Goal: Task Accomplishment & Management: Use online tool/utility

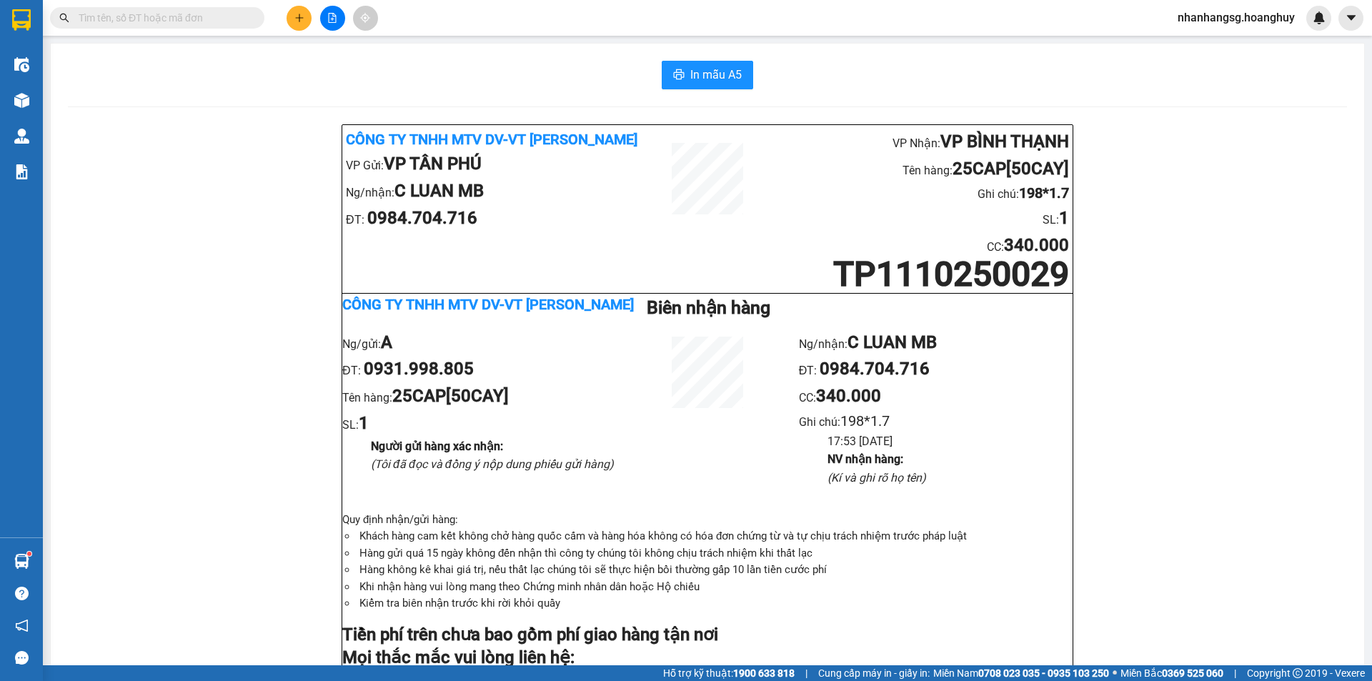
click at [335, 16] on icon "file-add" at bounding box center [332, 18] width 10 height 10
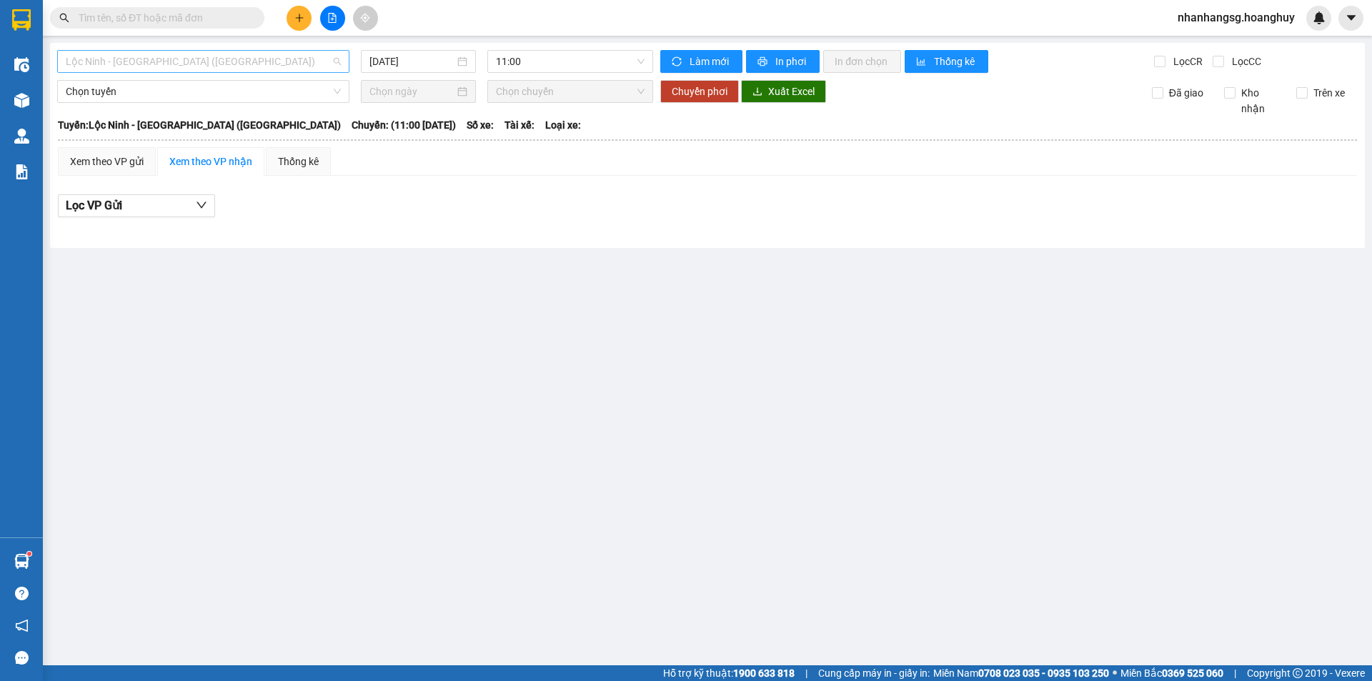
click at [225, 62] on span "Lộc Ninh - [GEOGRAPHIC_DATA] ([GEOGRAPHIC_DATA])" at bounding box center [203, 61] width 275 height 21
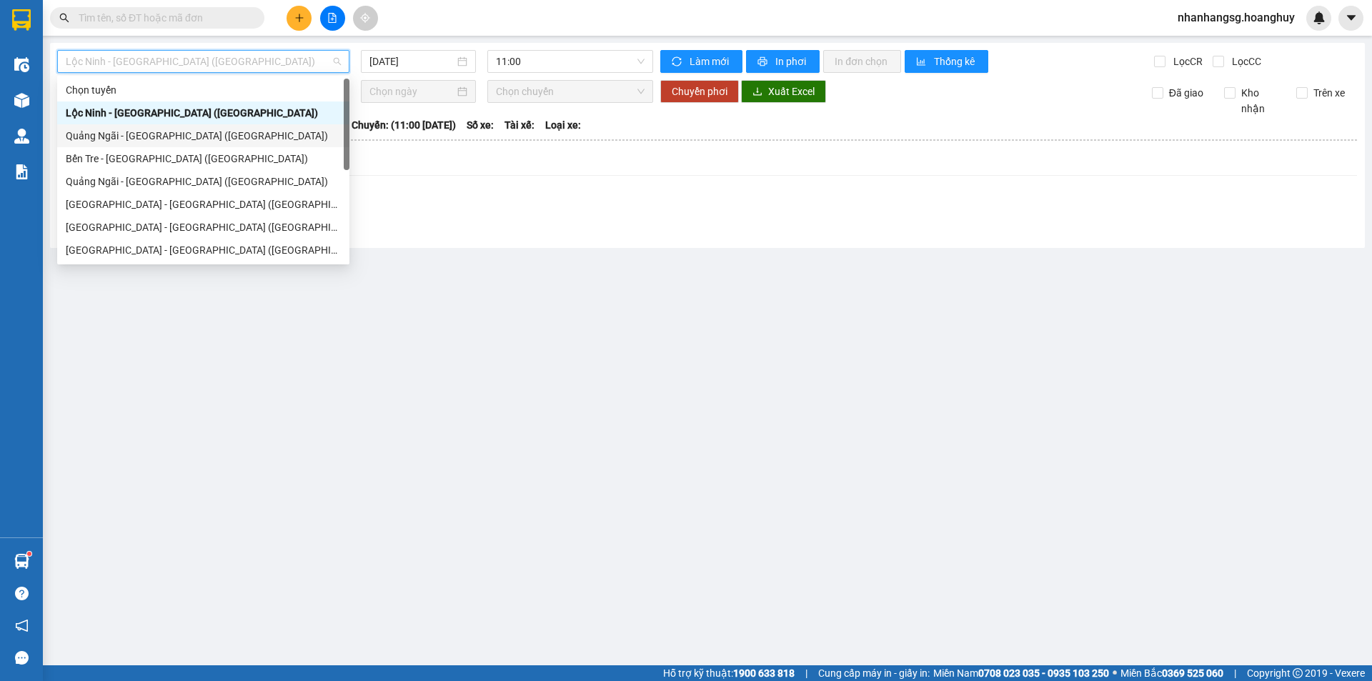
click at [151, 139] on div "Quảng Ngãi - [GEOGRAPHIC_DATA] ([GEOGRAPHIC_DATA])" at bounding box center [203, 136] width 275 height 16
type input "[DATE]"
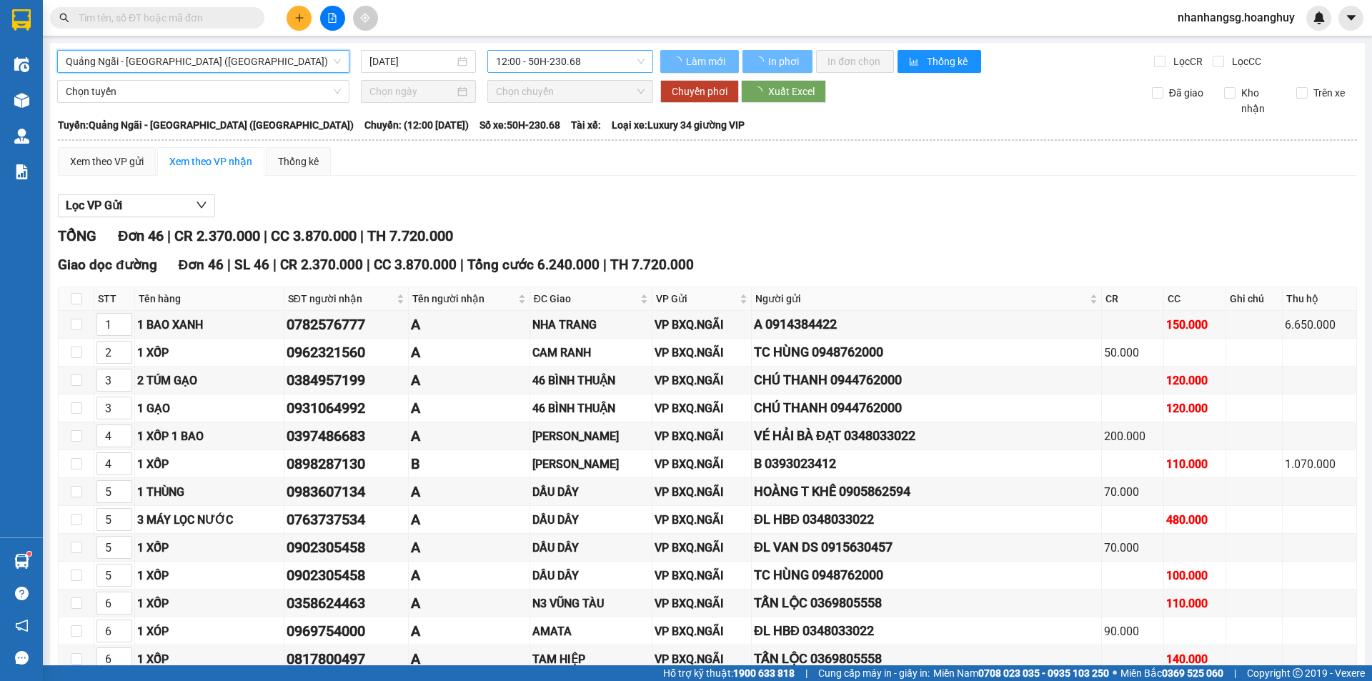
click at [535, 62] on span "12:00 - 50H-230.68" at bounding box center [570, 61] width 149 height 21
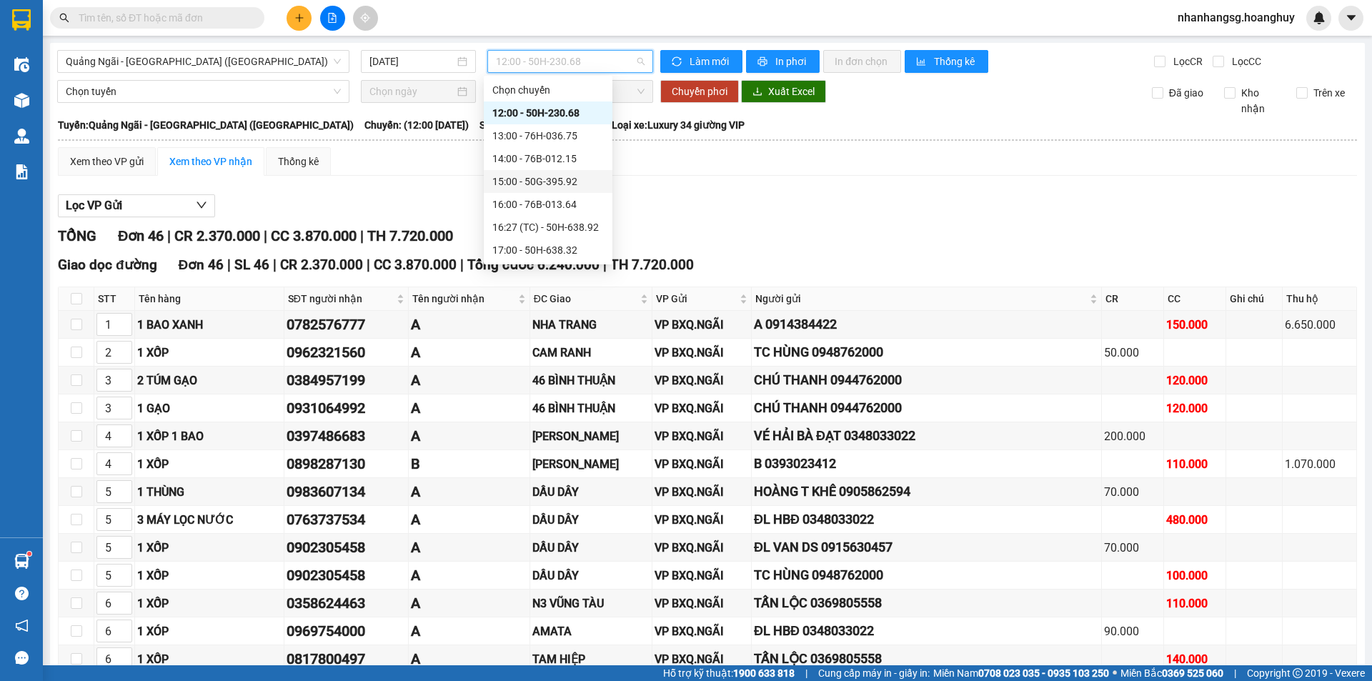
scroll to position [69, 0]
click at [538, 228] on div "19:00 - 51B-279.30" at bounding box center [548, 227] width 112 height 16
click at [538, 228] on main "[GEOGRAPHIC_DATA] - [GEOGRAPHIC_DATA] ([GEOGRAPHIC_DATA]) [DATE] 12:00 - 50H-23…" at bounding box center [686, 332] width 1372 height 665
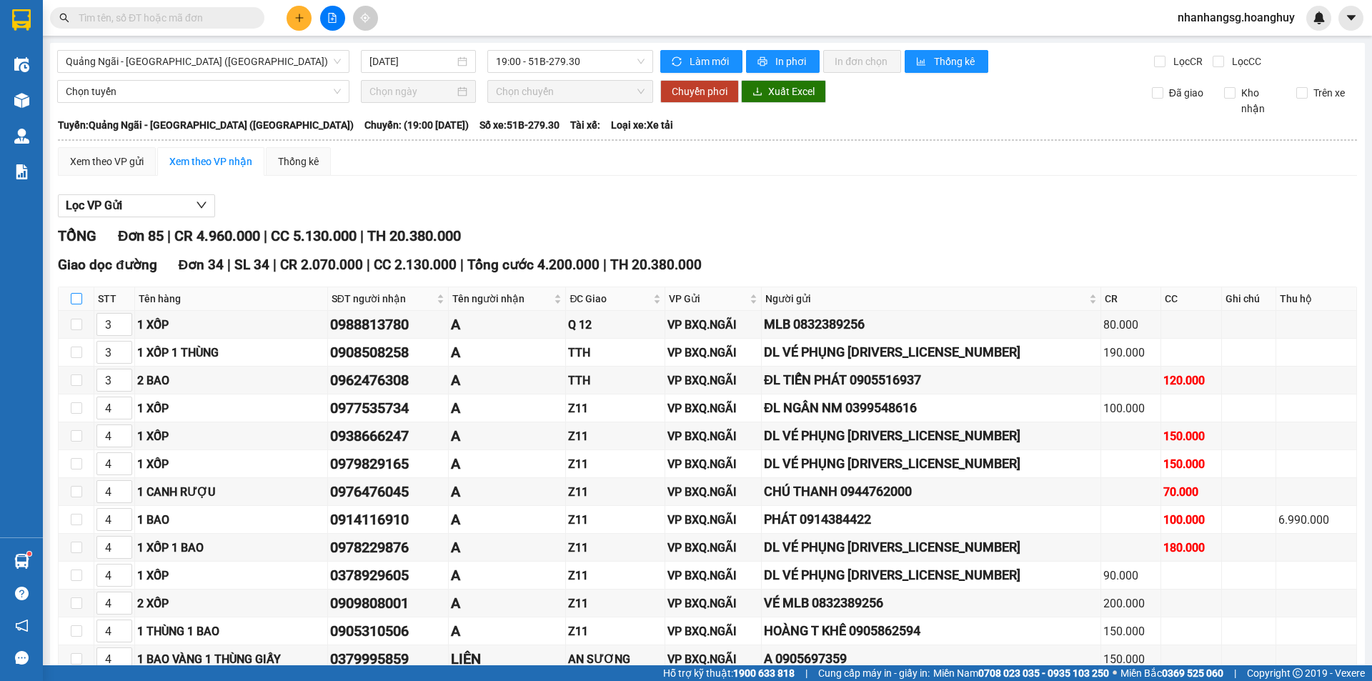
click at [71, 294] on input "checkbox" at bounding box center [76, 298] width 11 height 11
checkbox input "true"
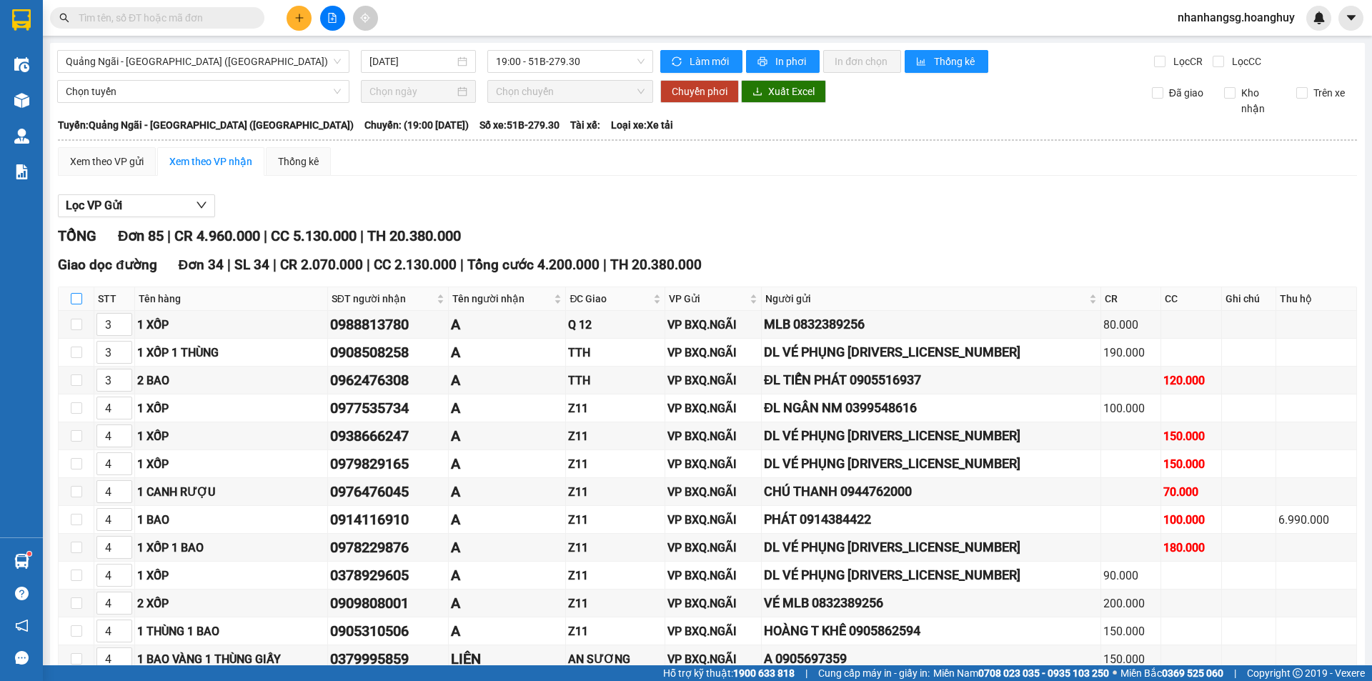
checkbox input "true"
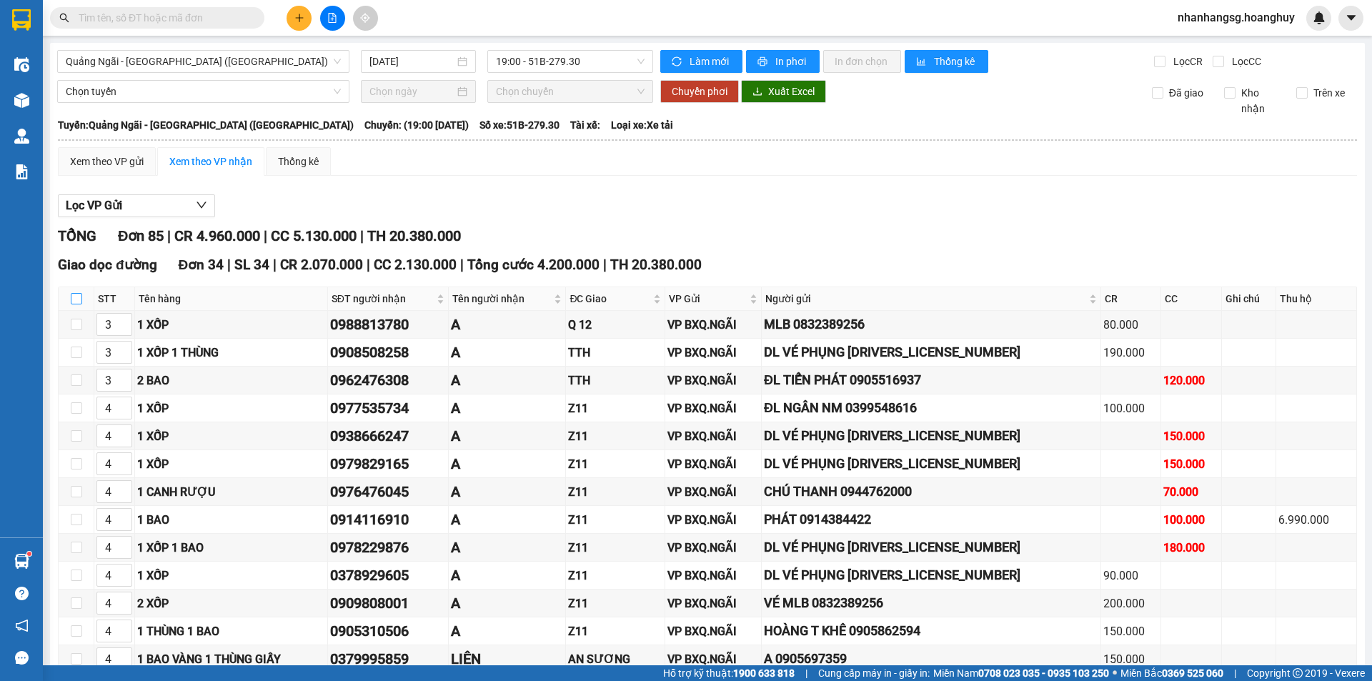
checkbox input "true"
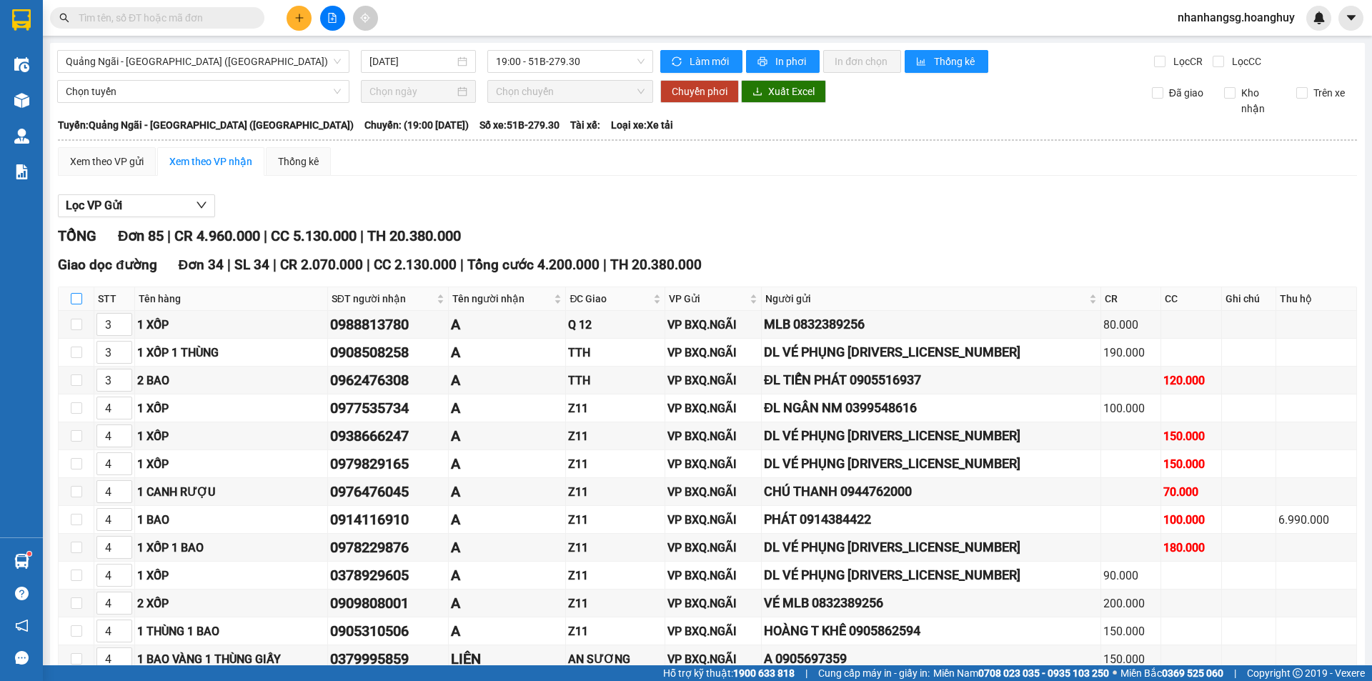
checkbox input "true"
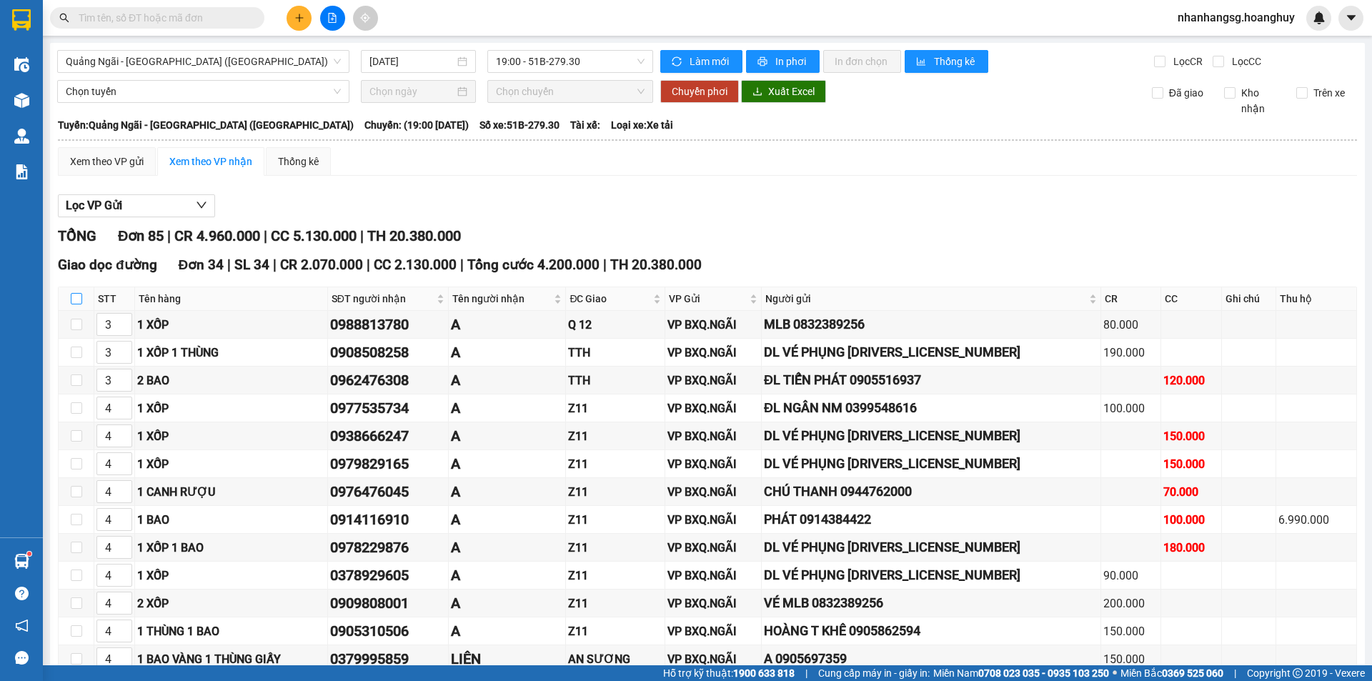
checkbox input "true"
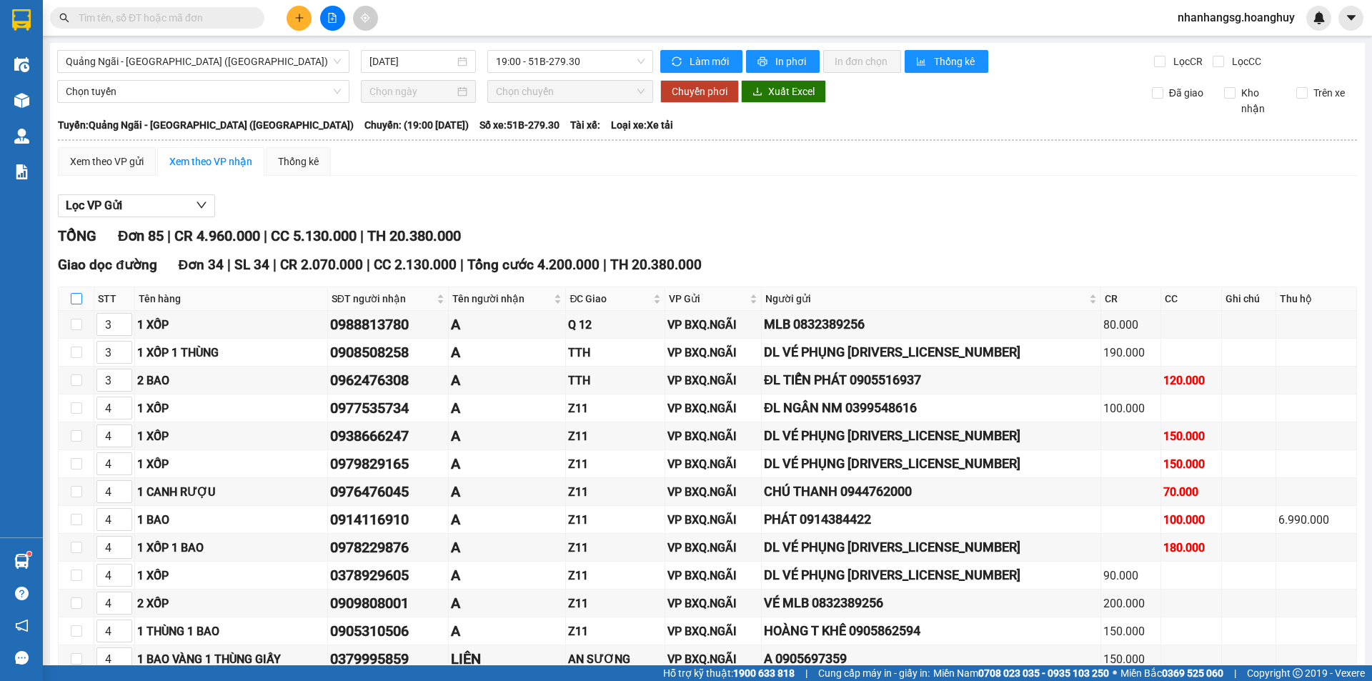
checkbox input "true"
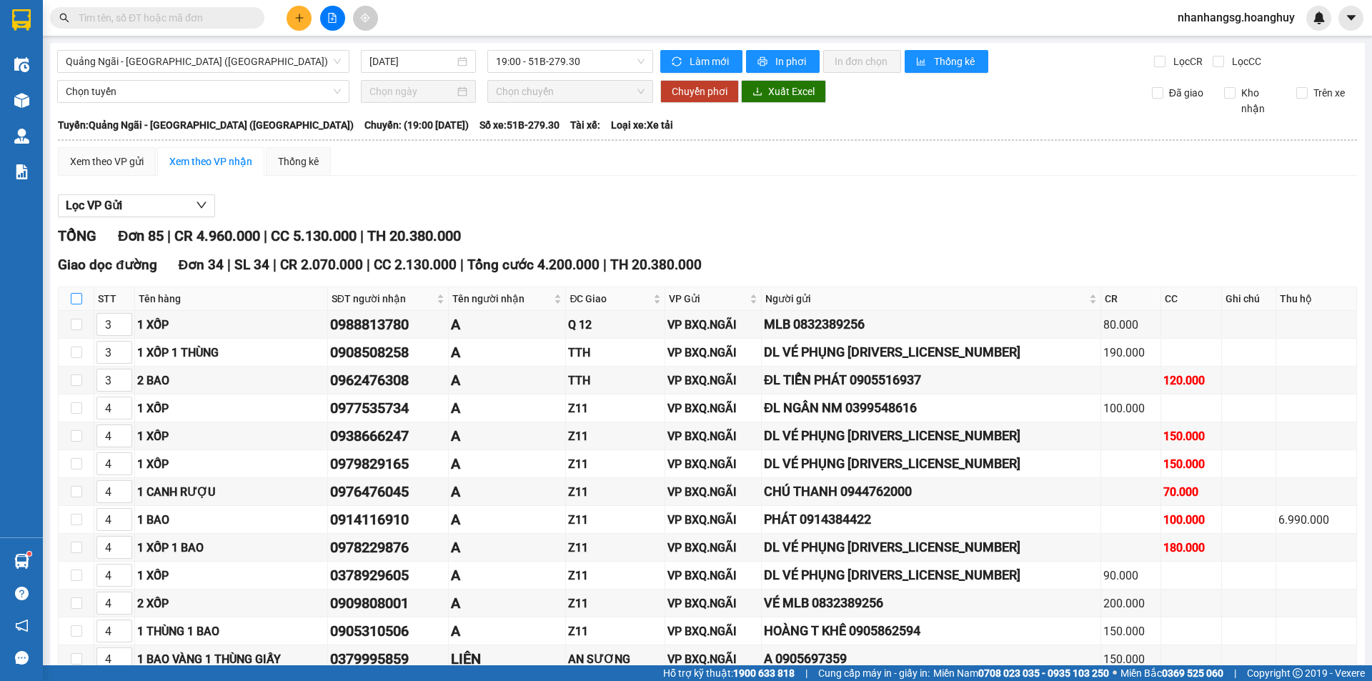
checkbox input "true"
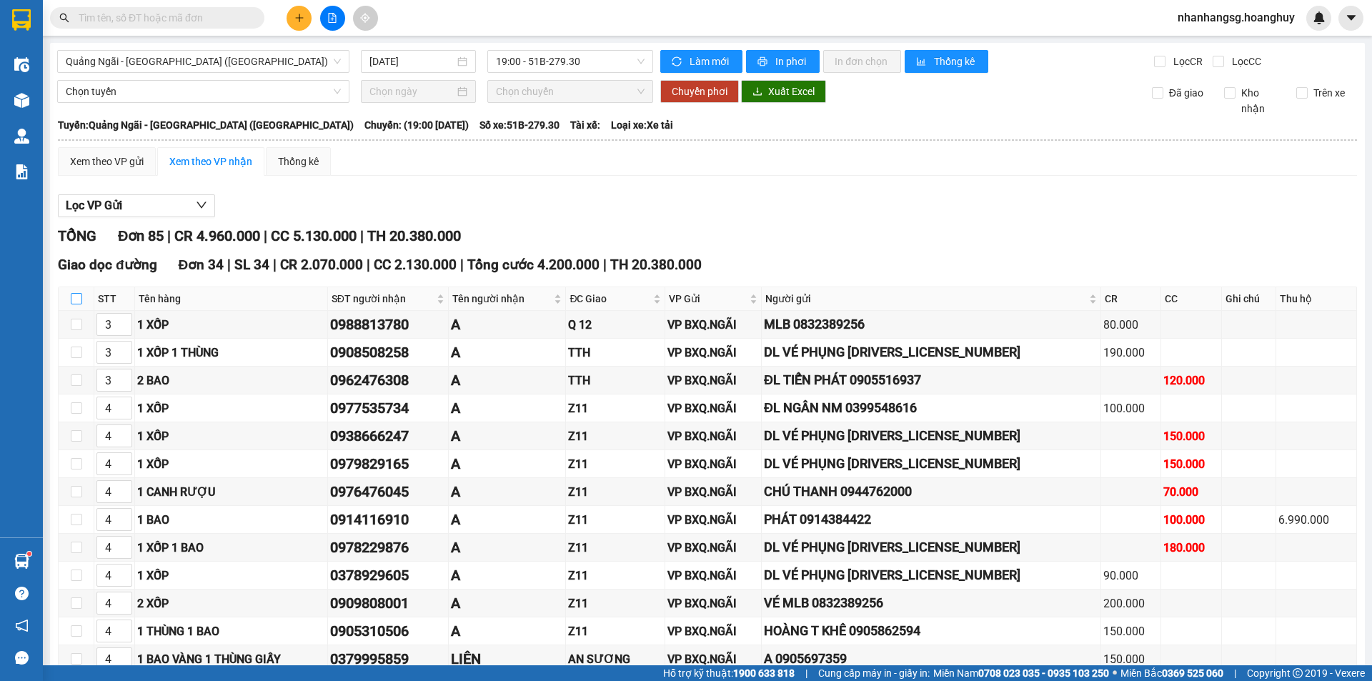
checkbox input "true"
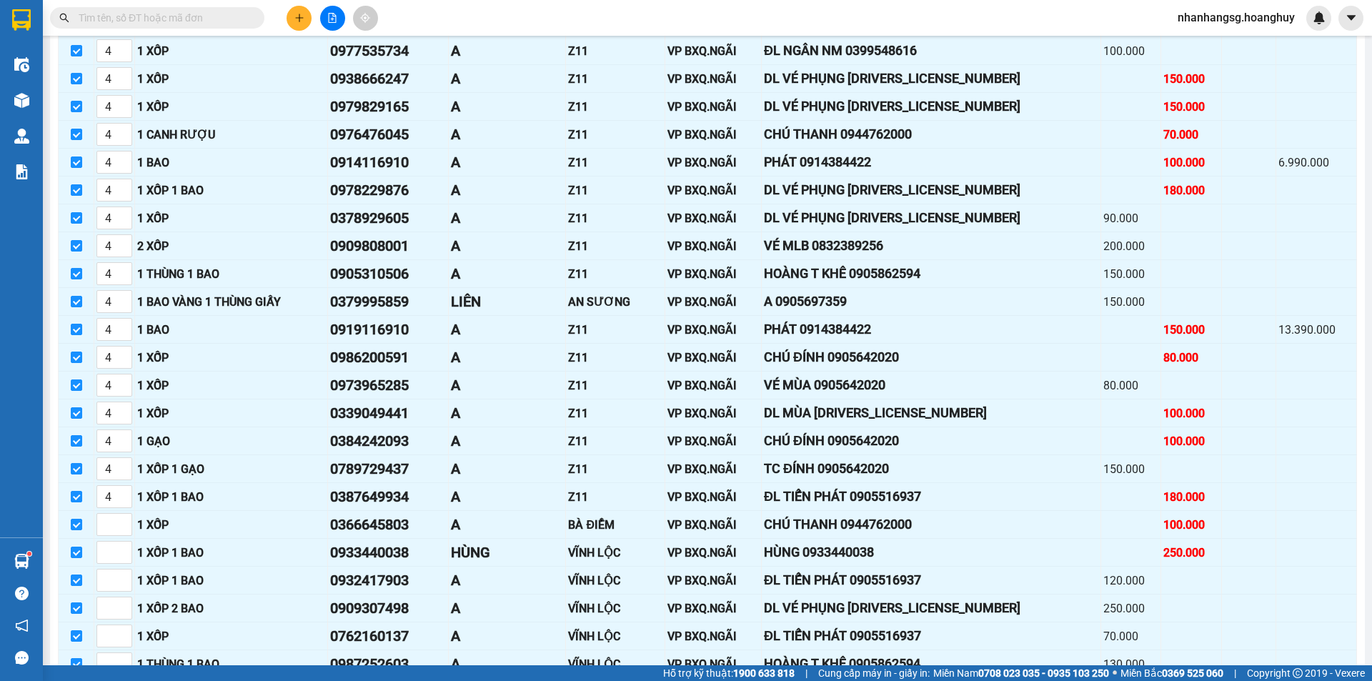
scroll to position [715, 0]
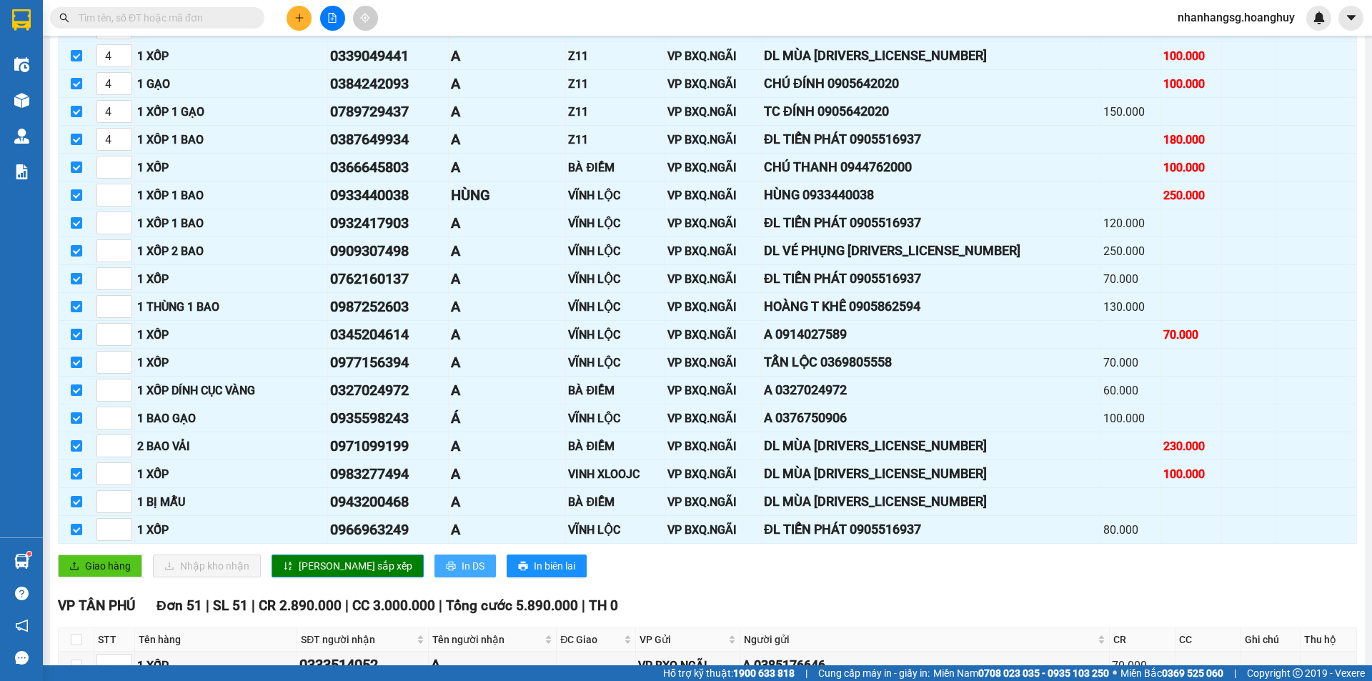
click at [446, 561] on icon "printer" at bounding box center [451, 566] width 10 height 10
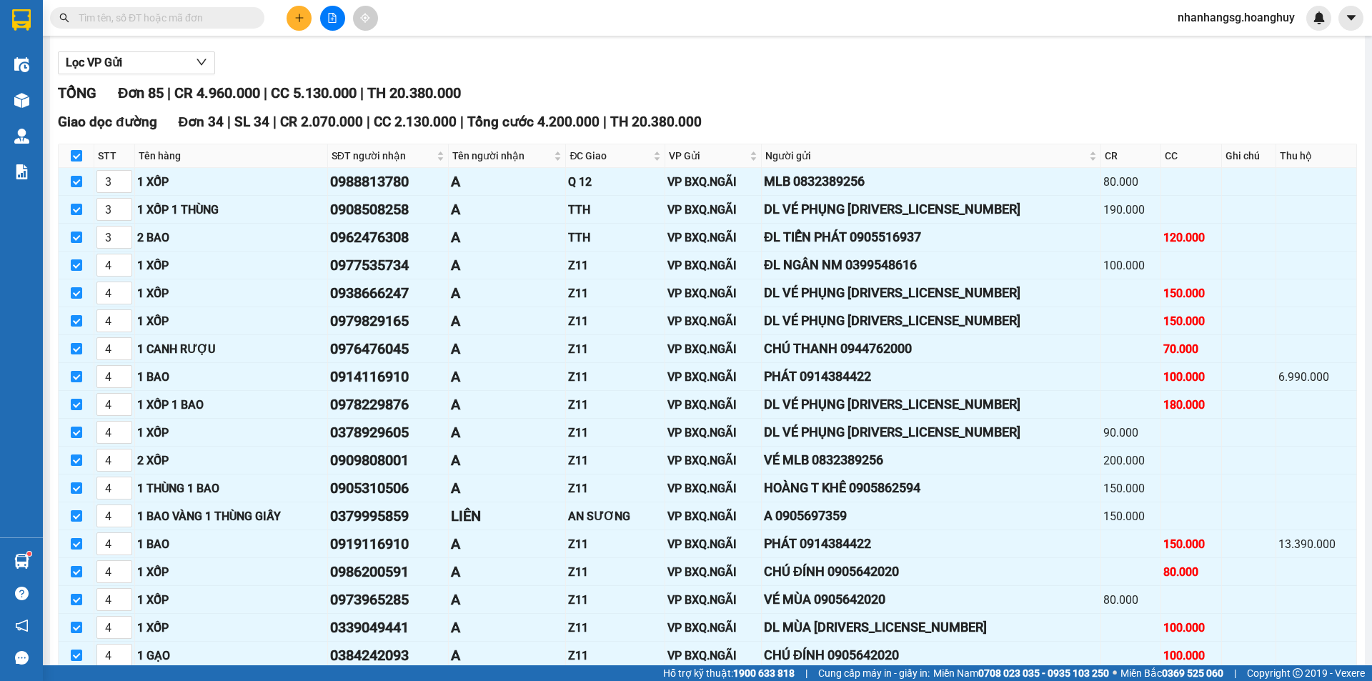
click at [74, 154] on input "checkbox" at bounding box center [76, 155] width 11 height 11
checkbox input "false"
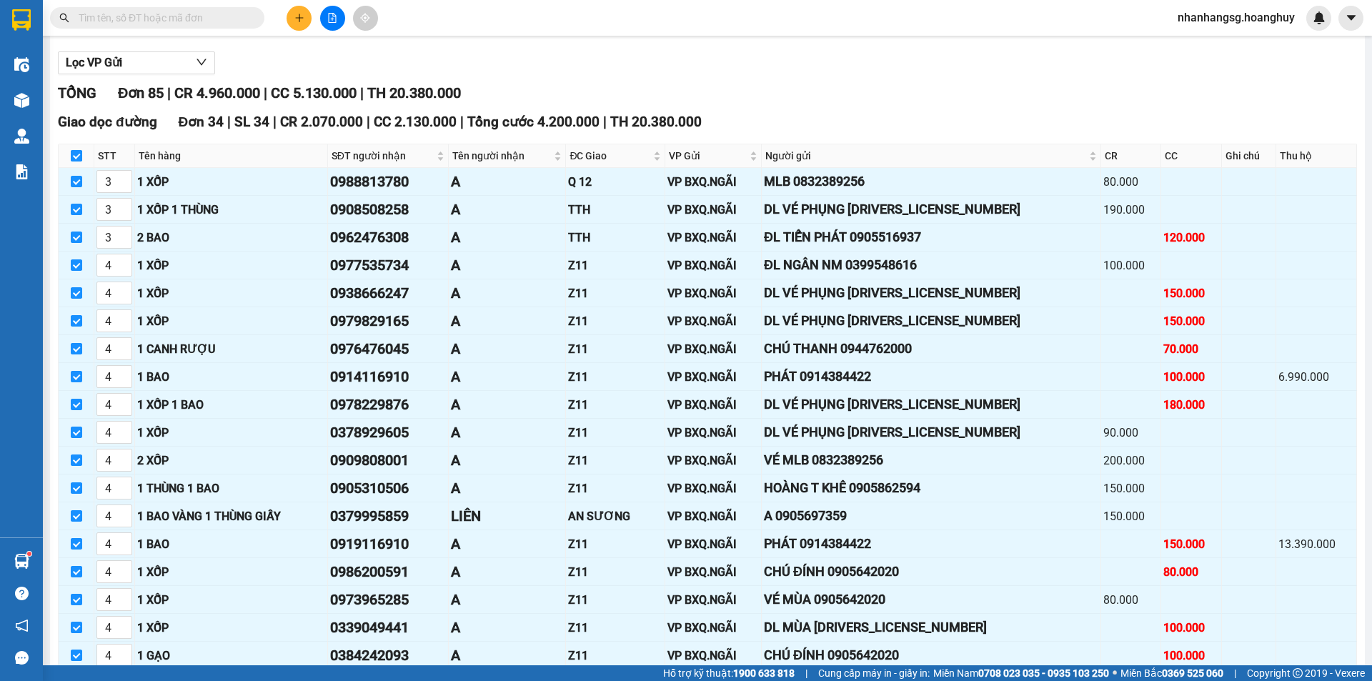
checkbox input "false"
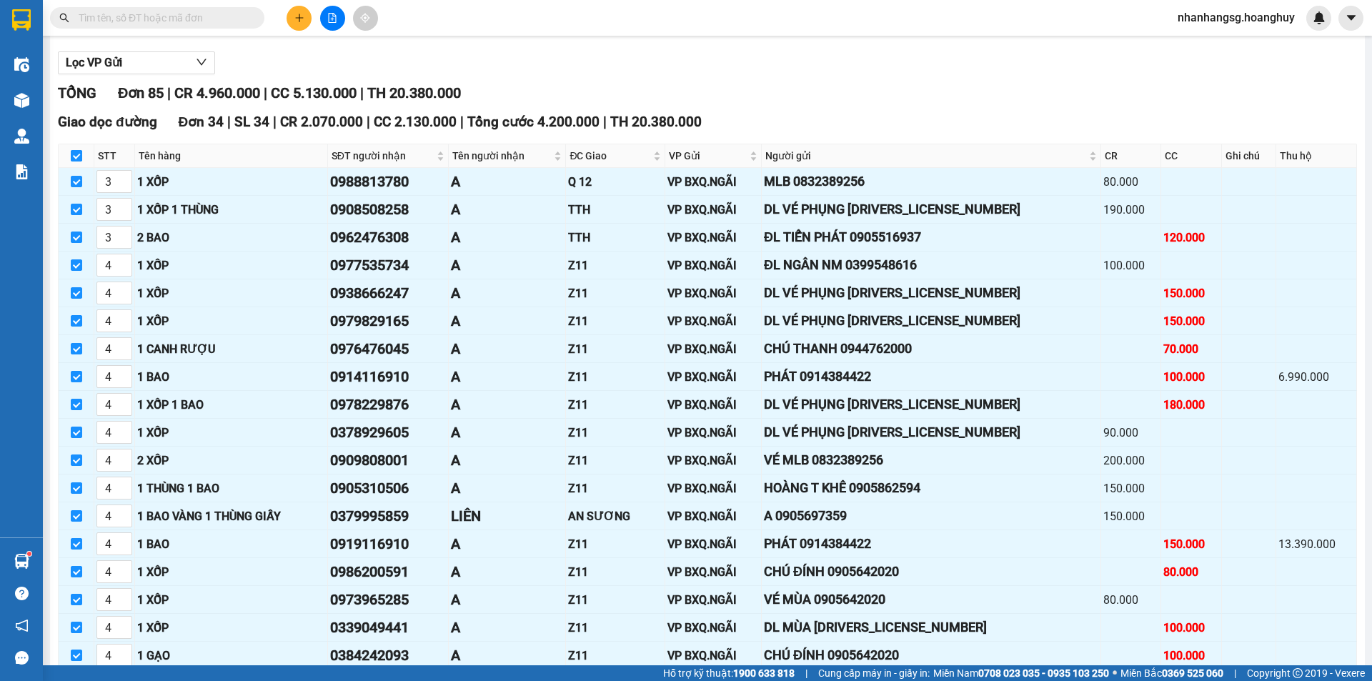
checkbox input "false"
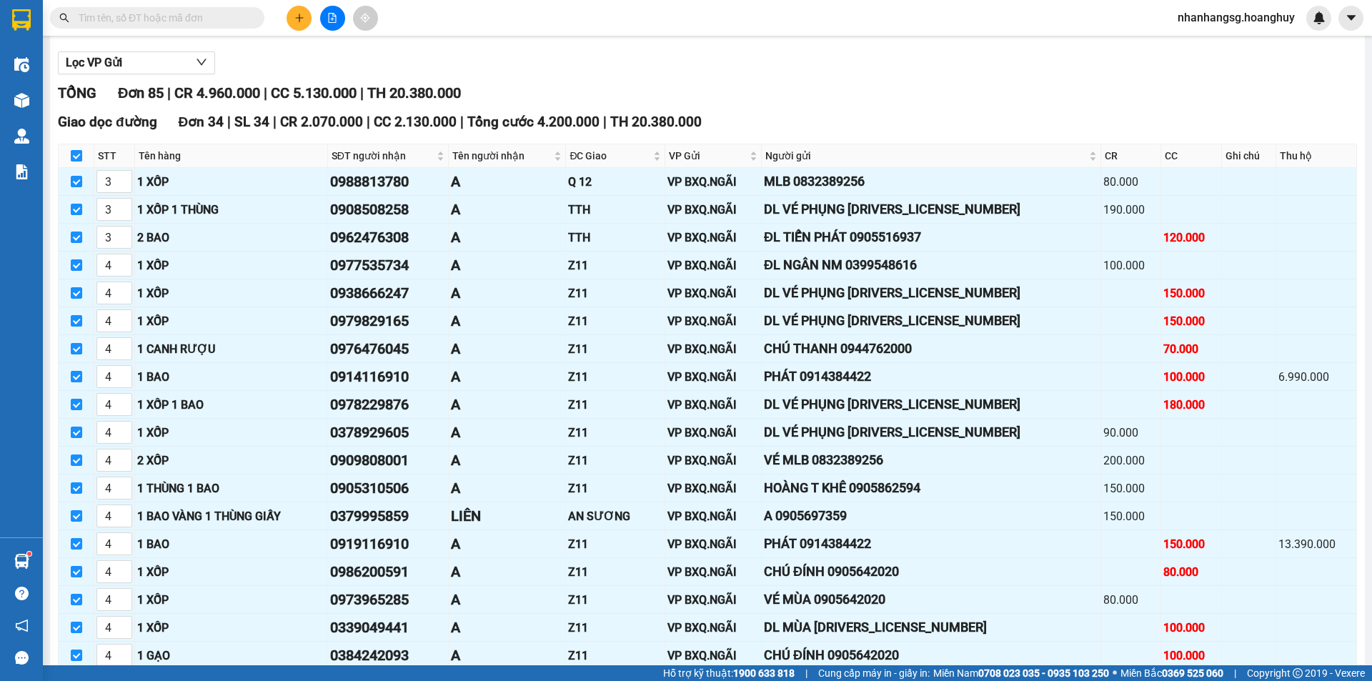
checkbox input "false"
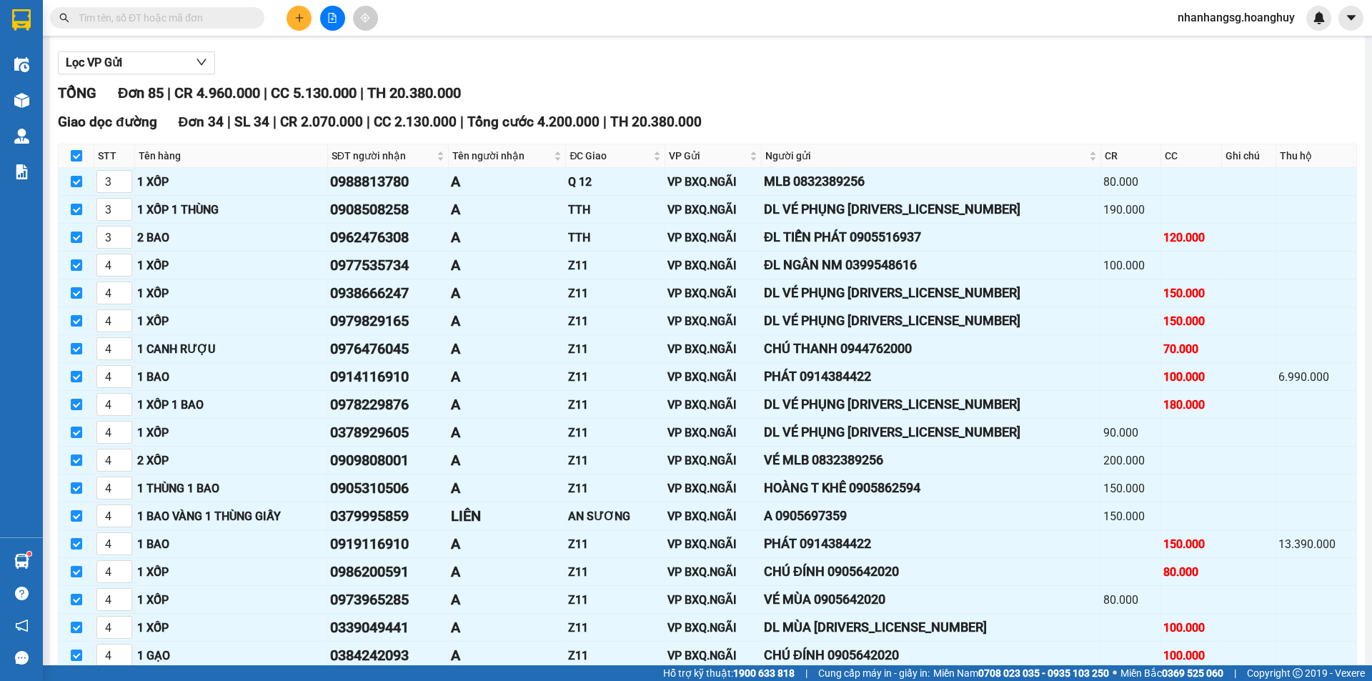
checkbox input "false"
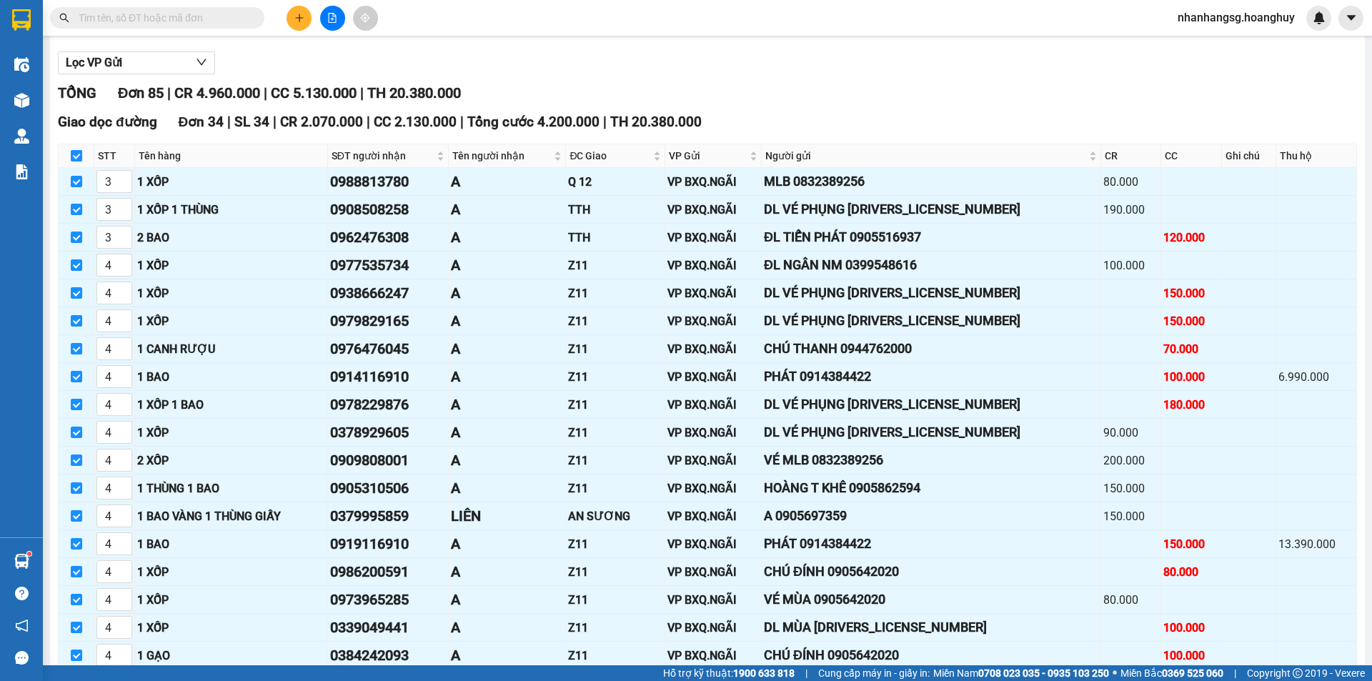
checkbox input "false"
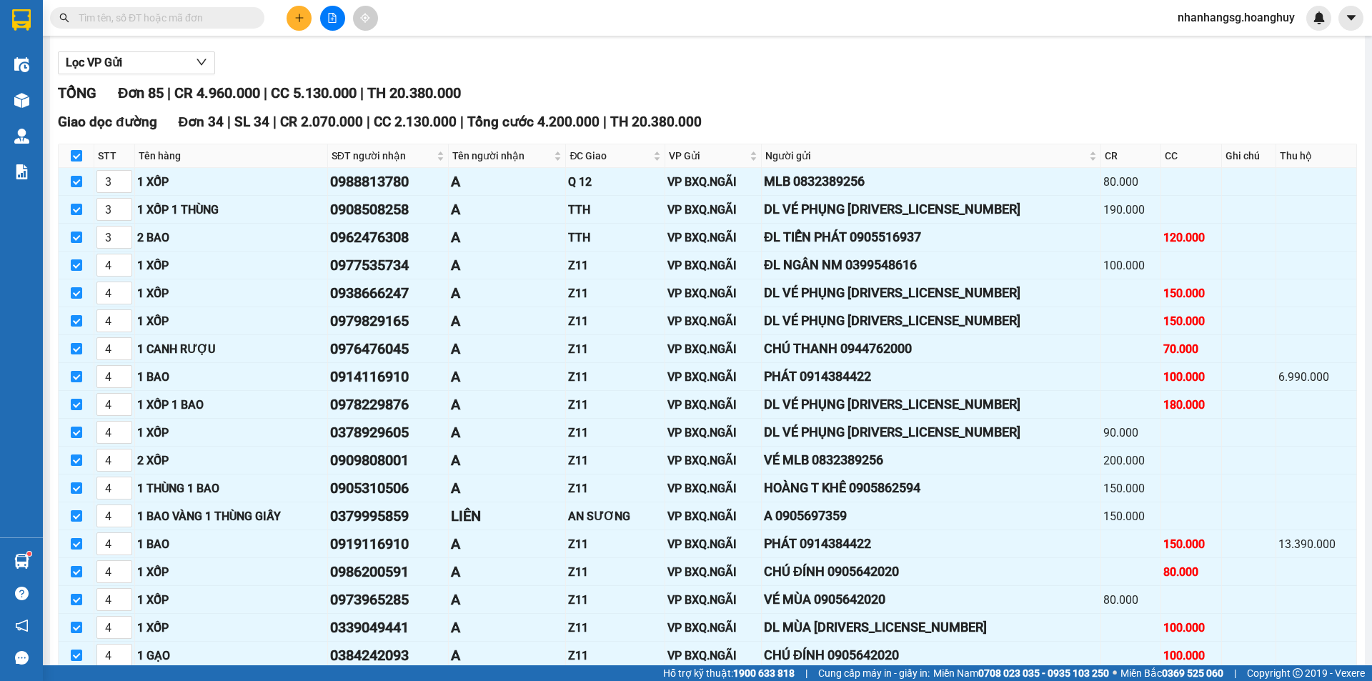
checkbox input "false"
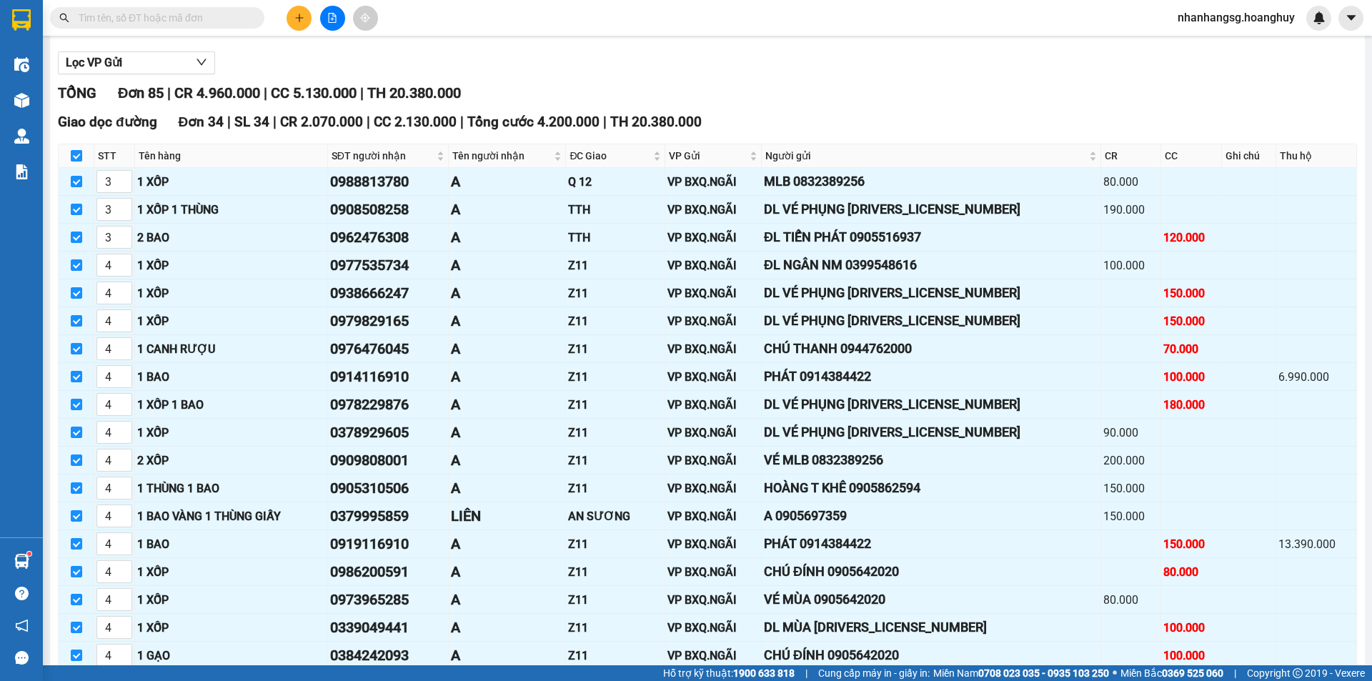
checkbox input "false"
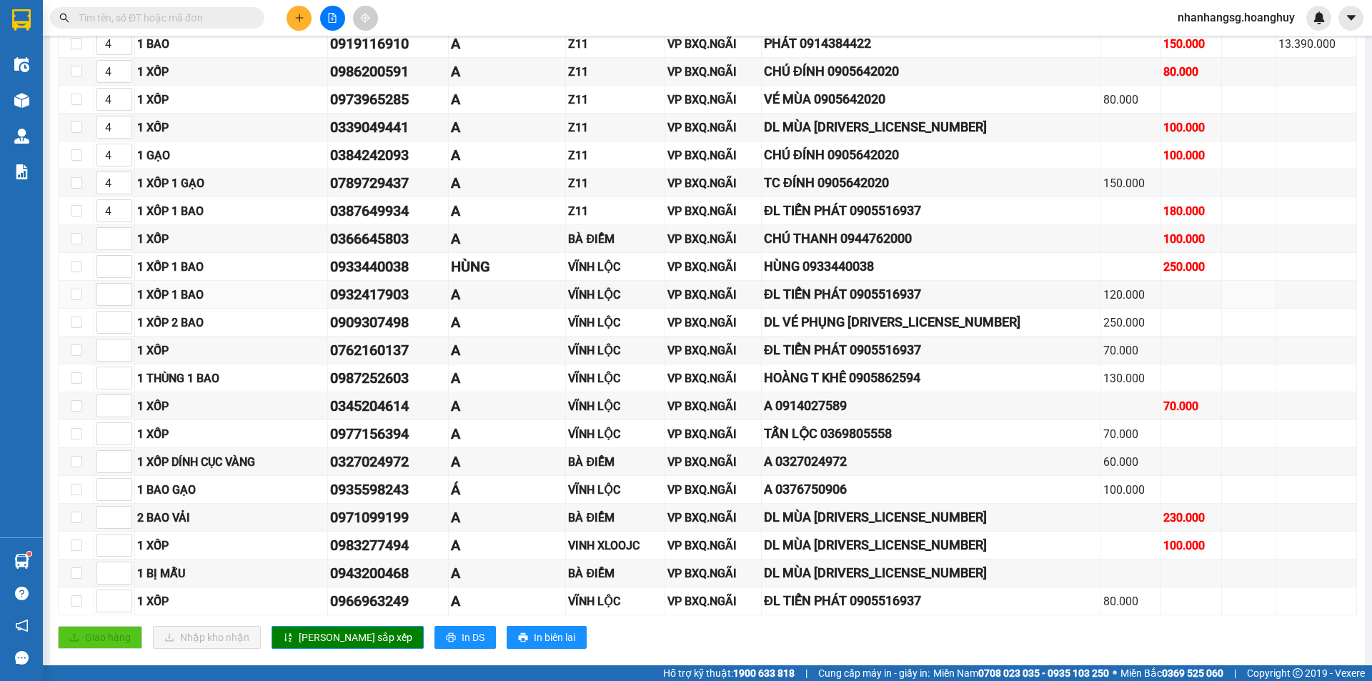
scroll to position [929, 0]
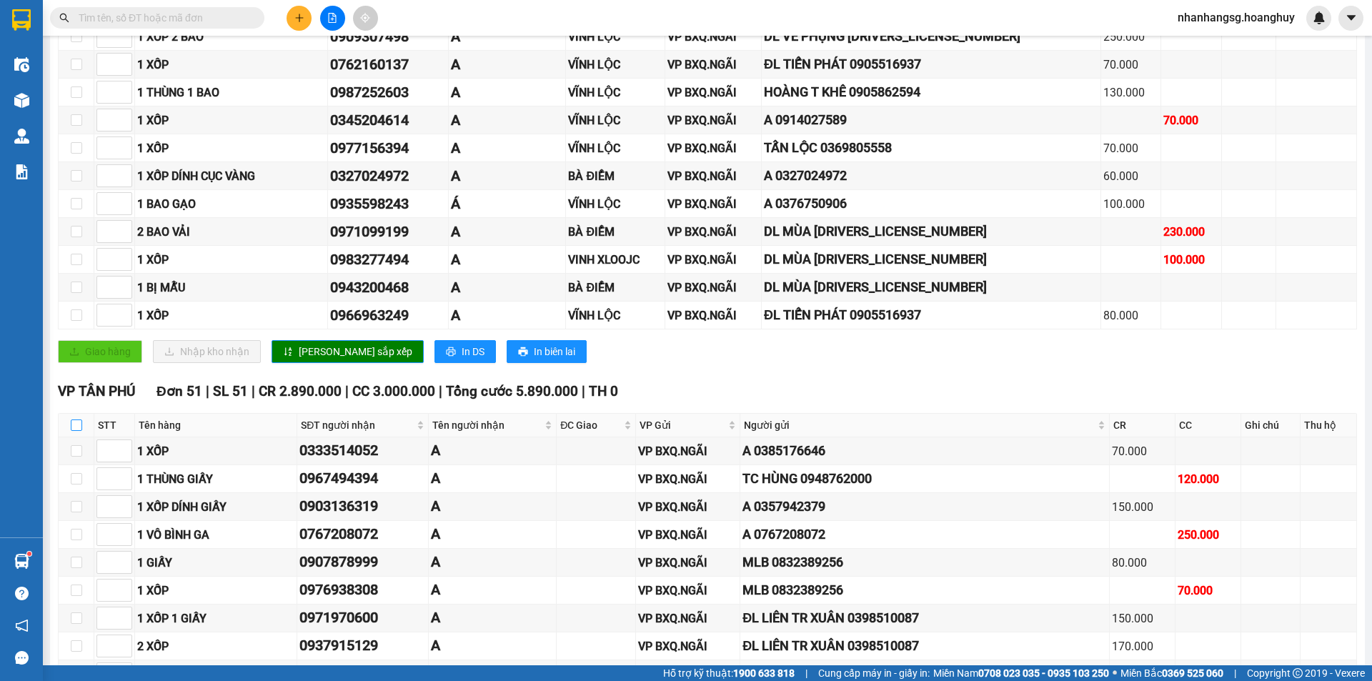
click at [75, 424] on input "checkbox" at bounding box center [76, 425] width 11 height 11
checkbox input "true"
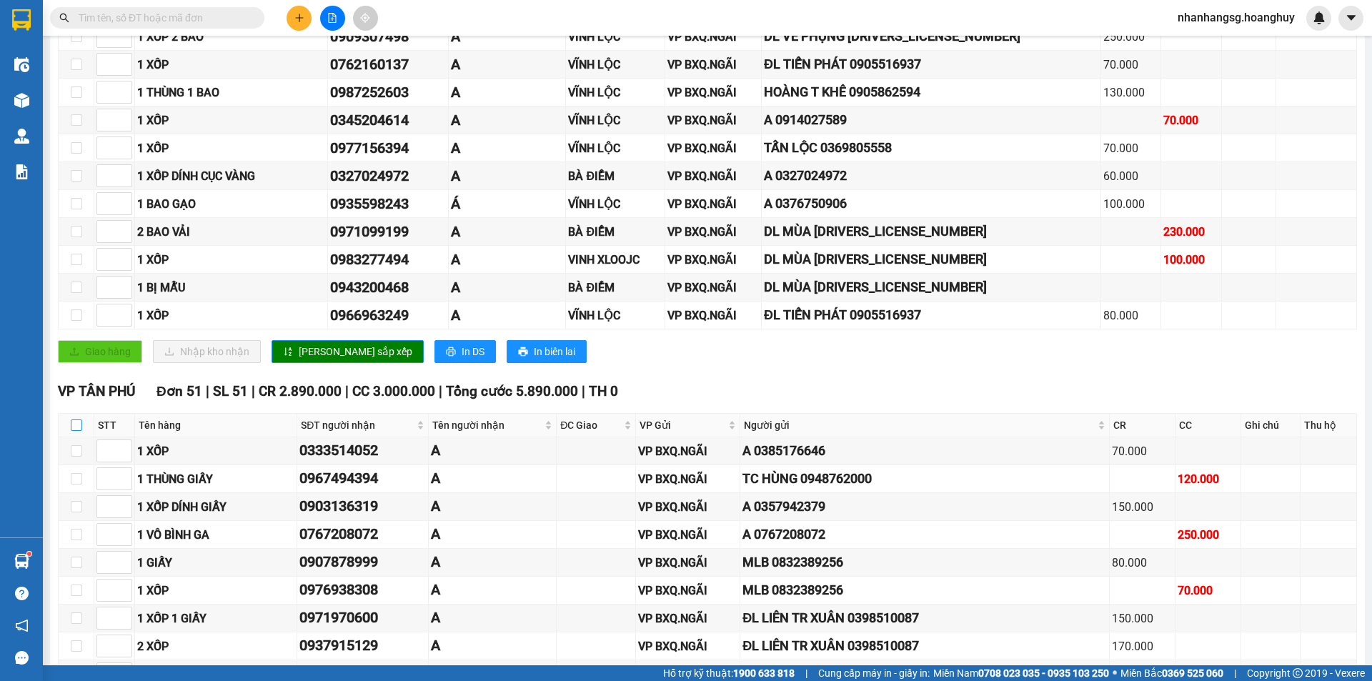
checkbox input "true"
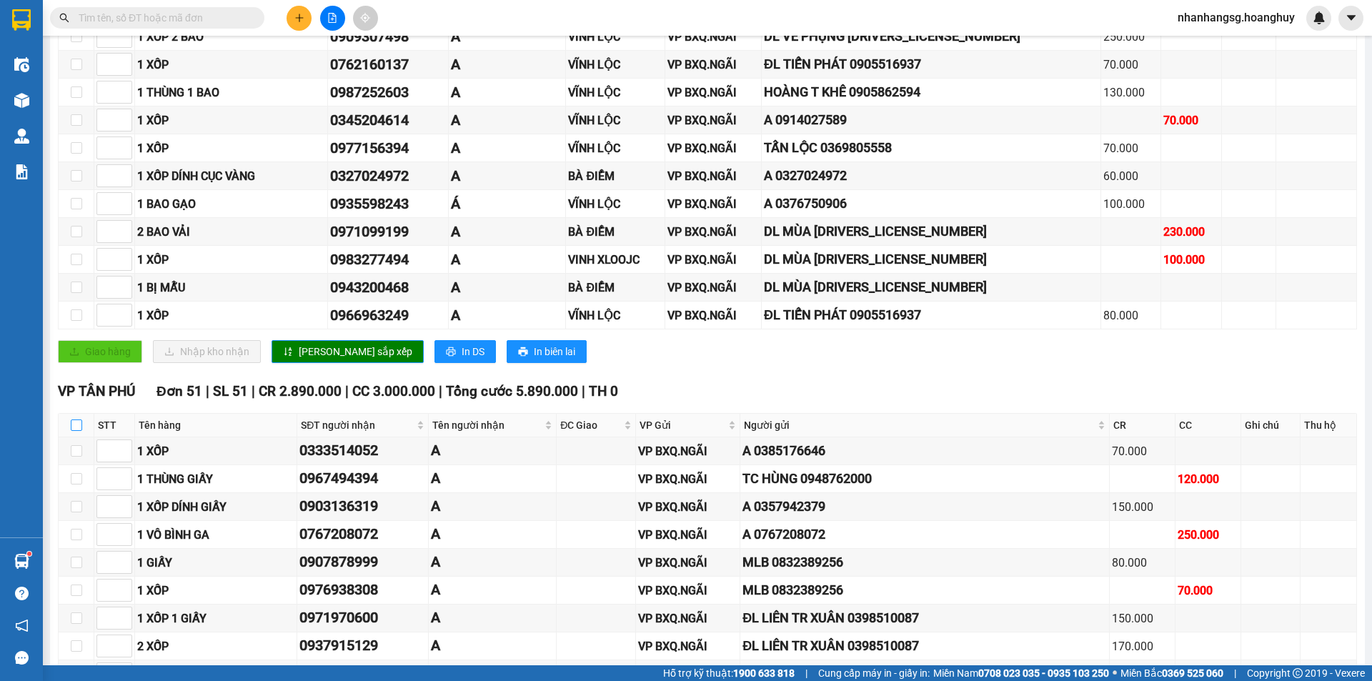
checkbox input "true"
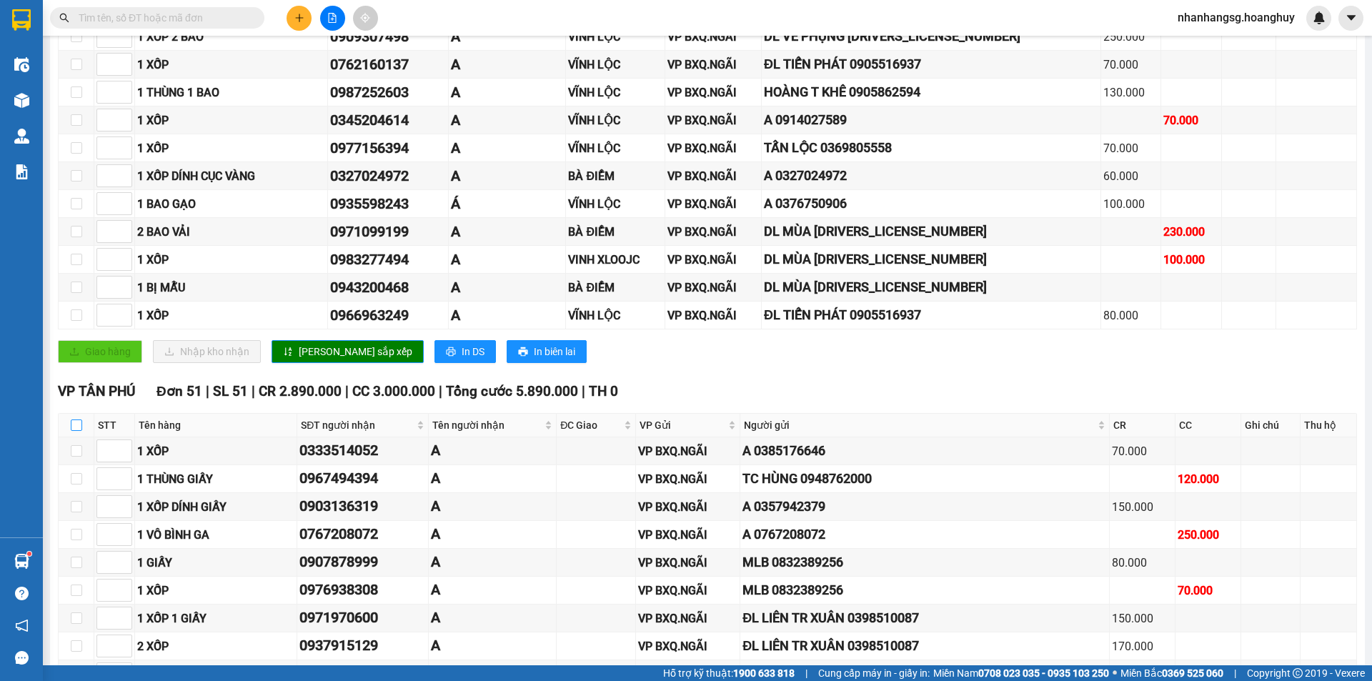
checkbox input "true"
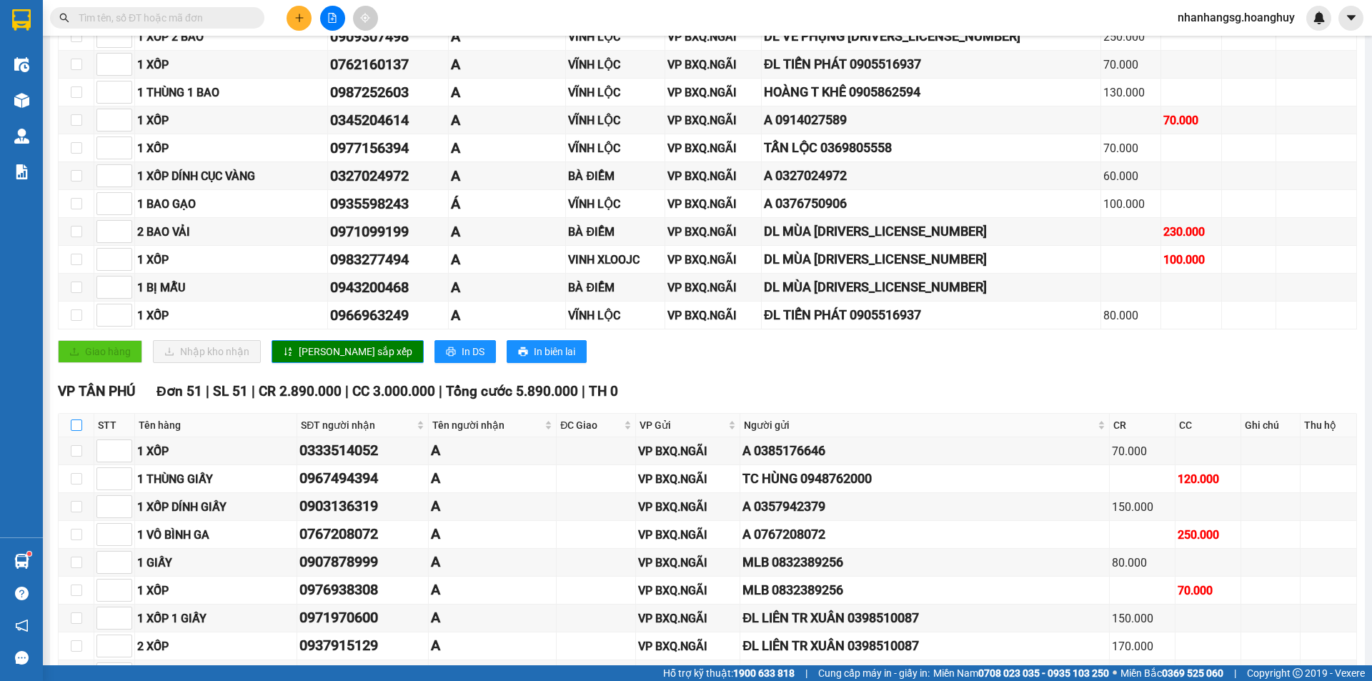
checkbox input "true"
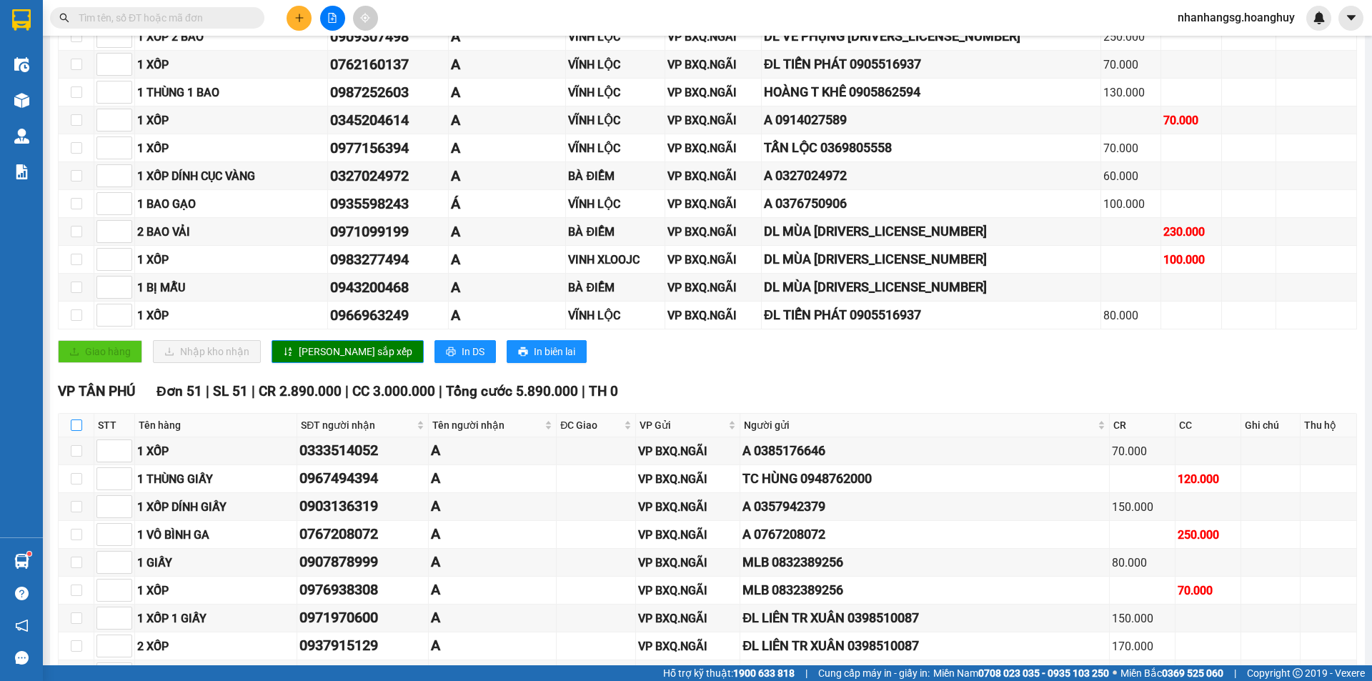
checkbox input "true"
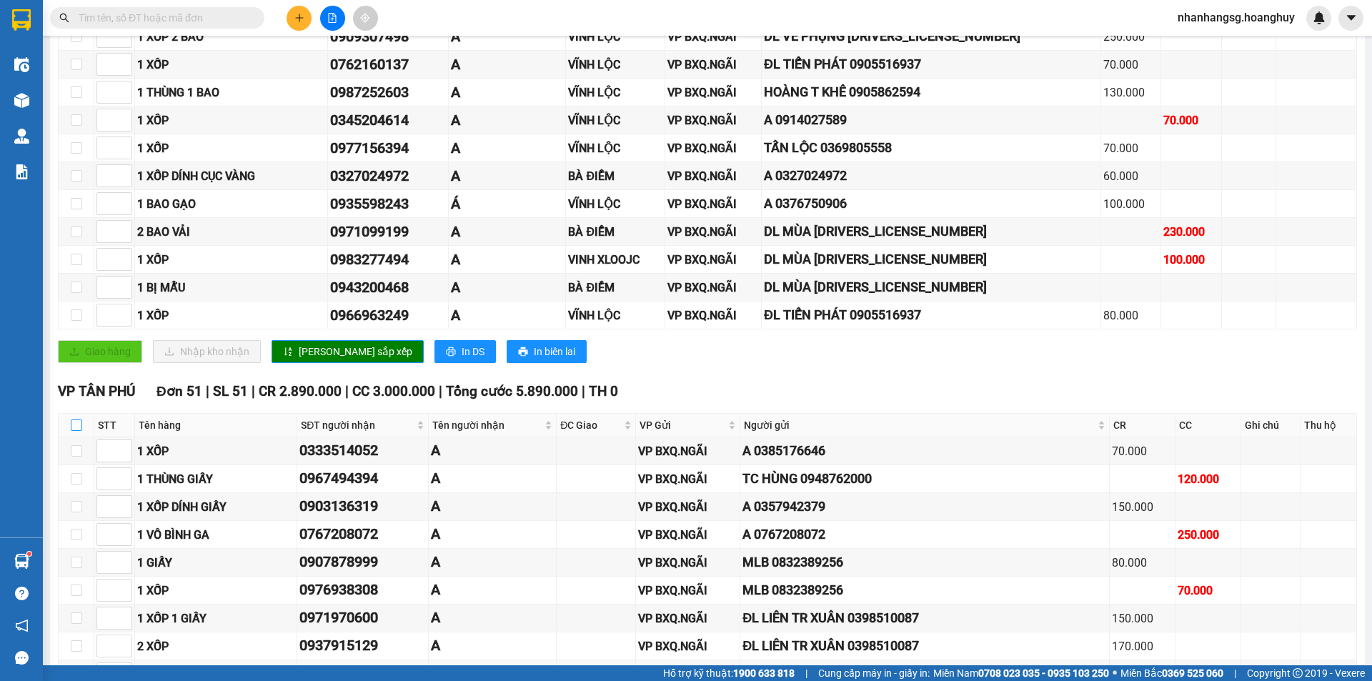
checkbox input "true"
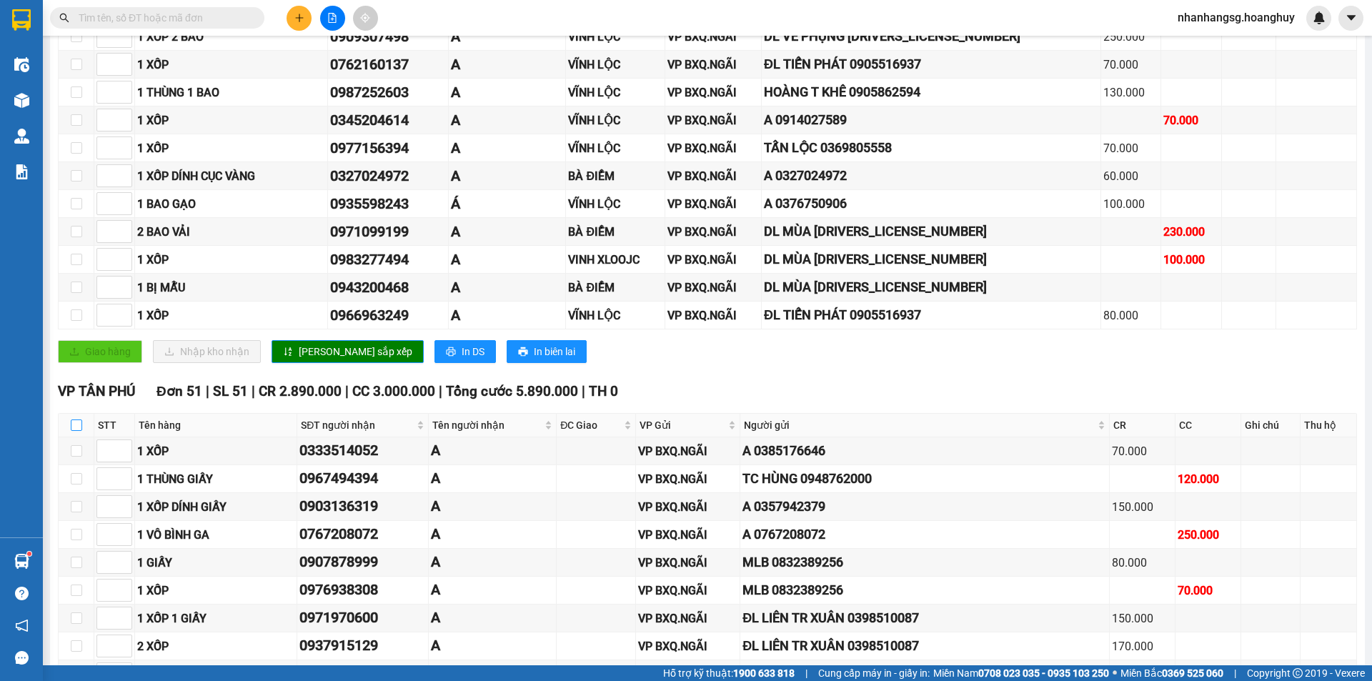
checkbox input "true"
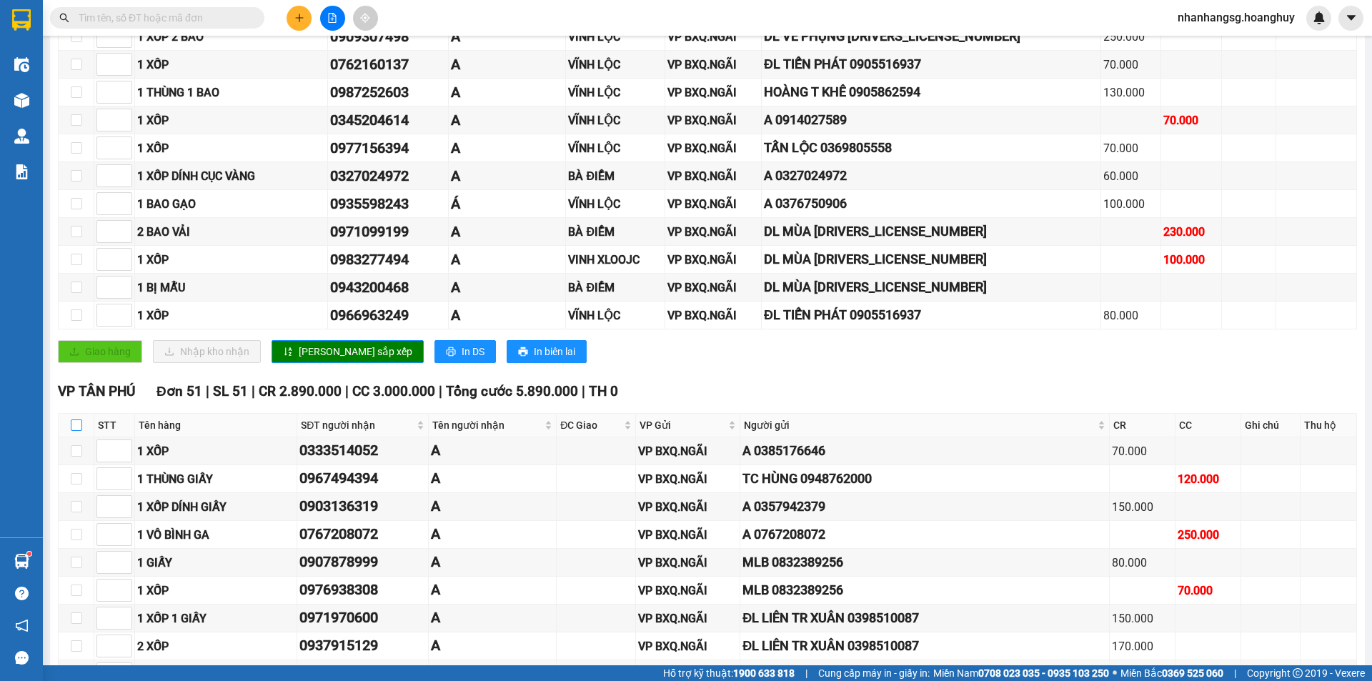
checkbox input "true"
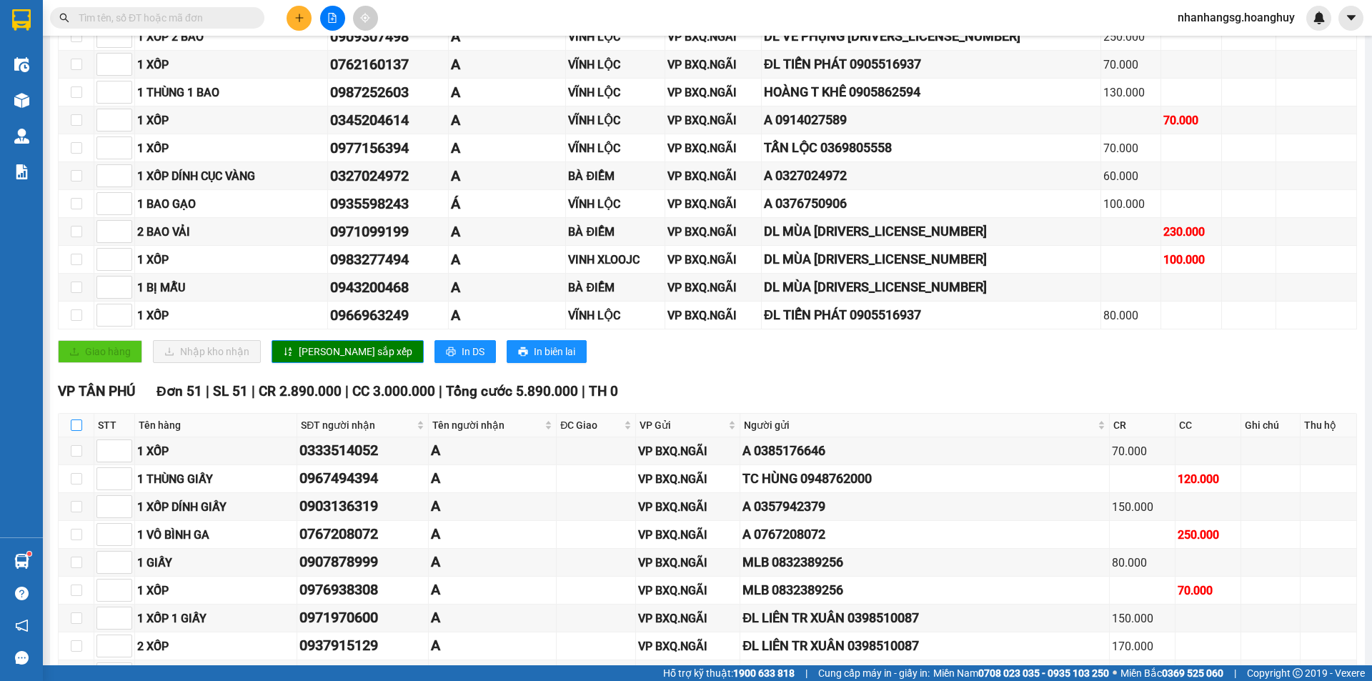
checkbox input "true"
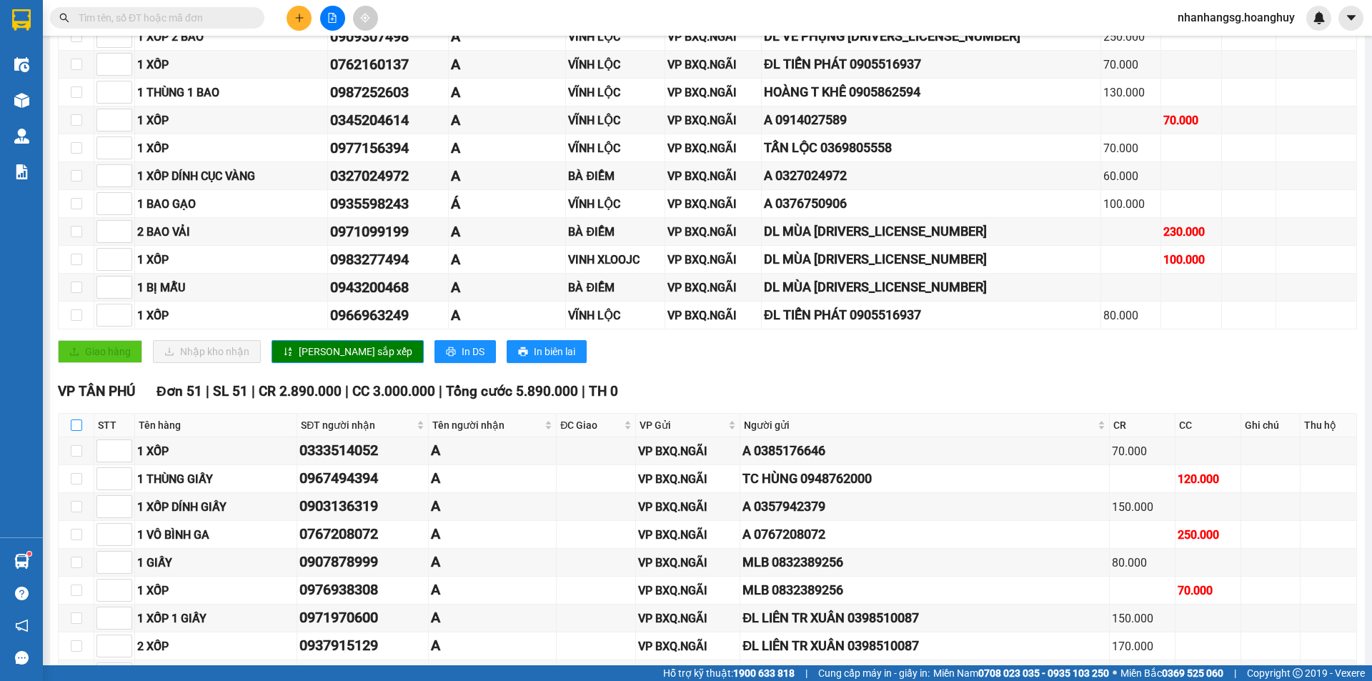
checkbox input "true"
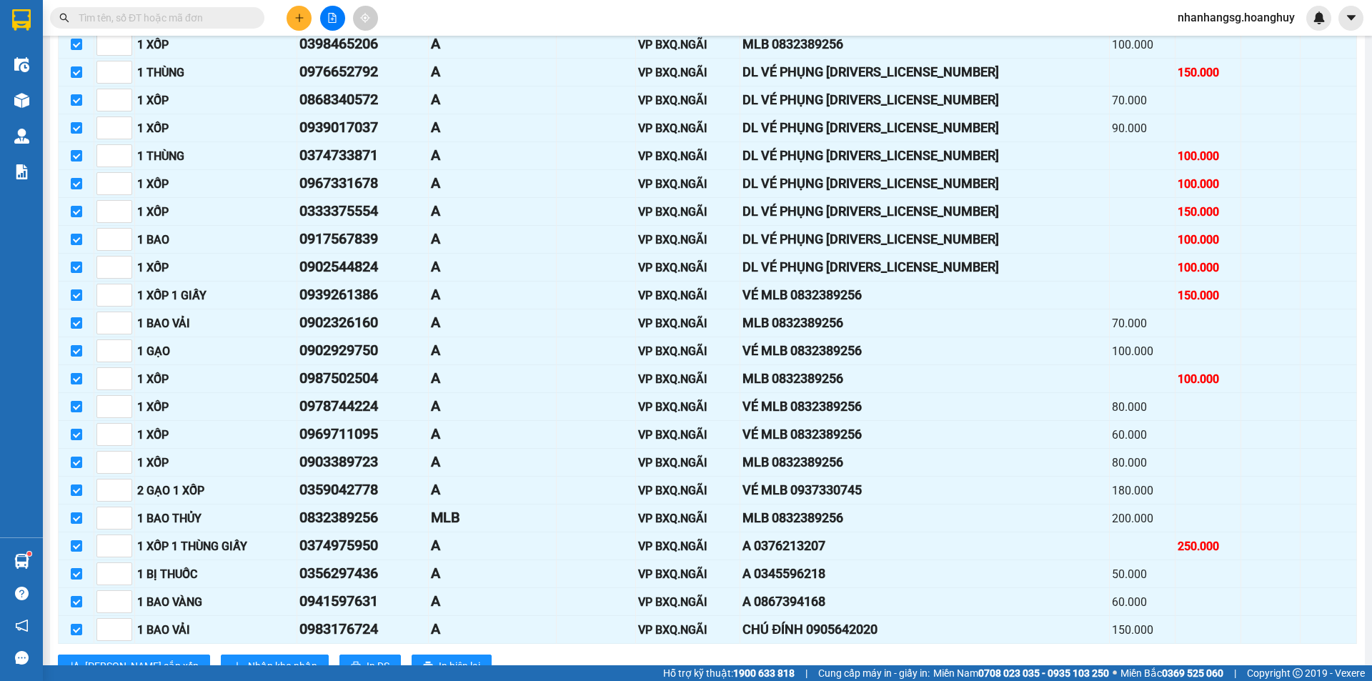
scroll to position [2197, 0]
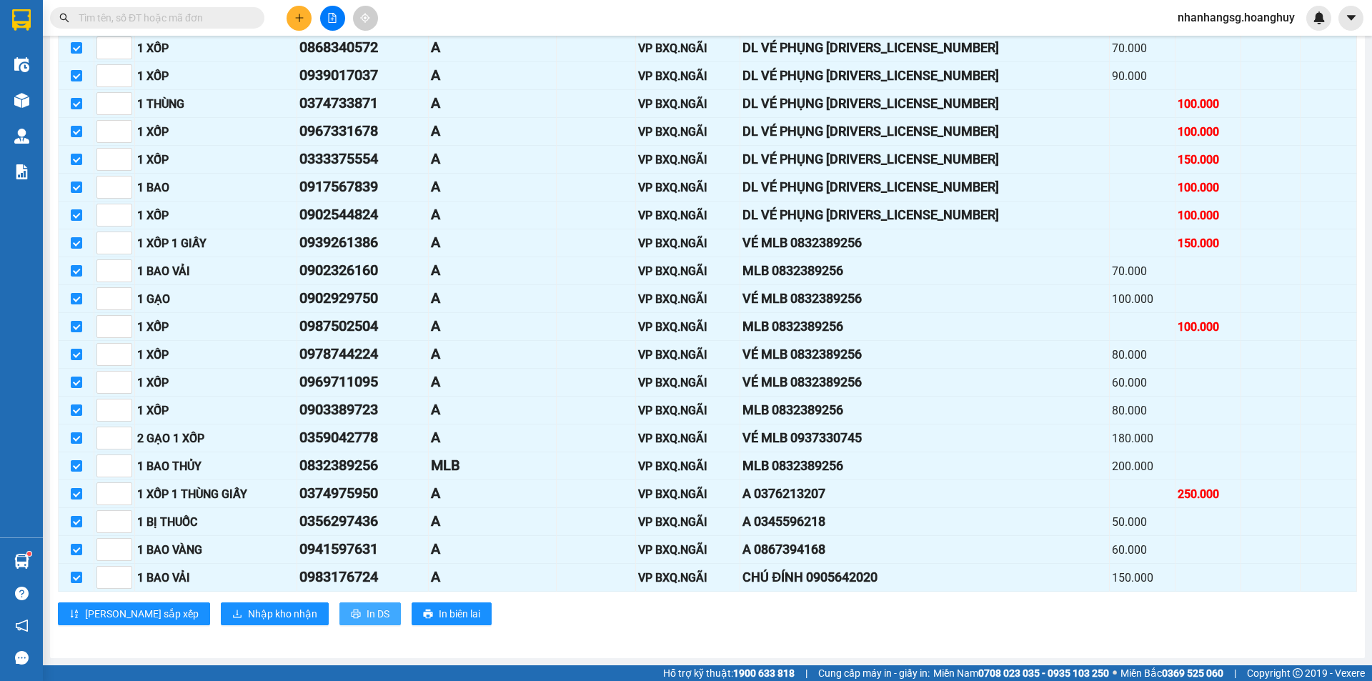
click at [351, 613] on icon "printer" at bounding box center [355, 614] width 9 height 9
